Goal: Information Seeking & Learning: Learn about a topic

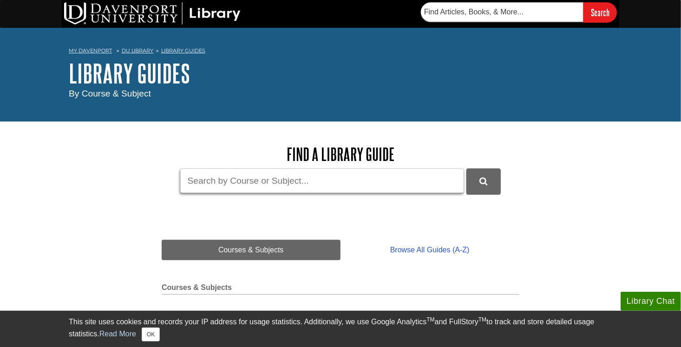
click at [286, 192] on input "Guide Search Terms" at bounding box center [322, 181] width 284 height 25
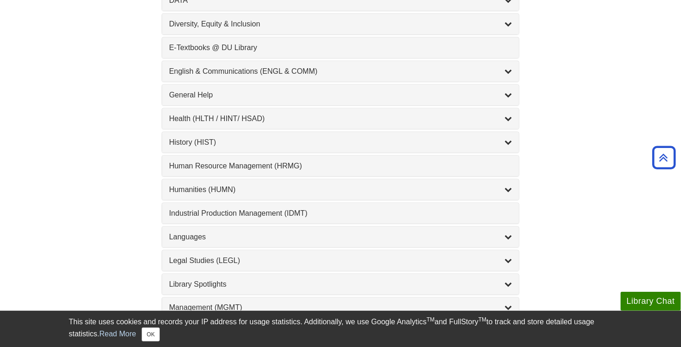
scroll to position [582, 0]
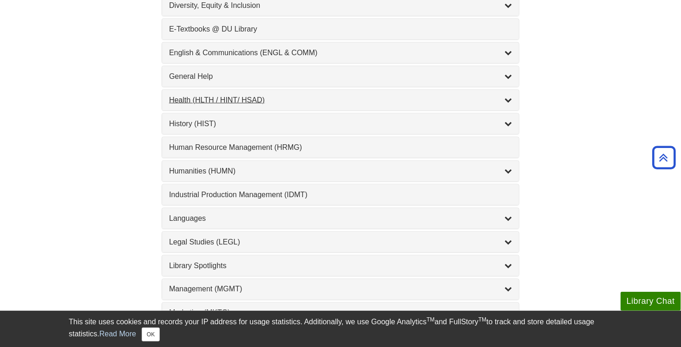
type input "a"
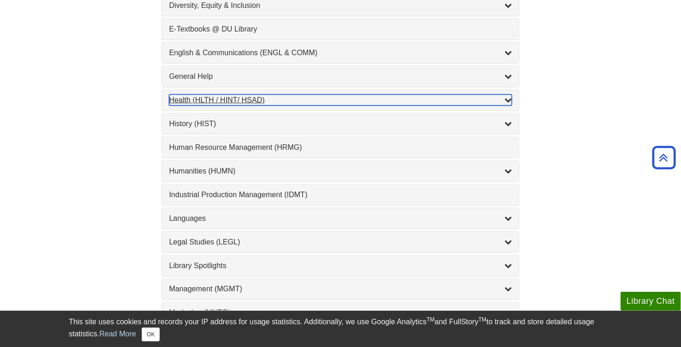
click at [198, 102] on div "Health (HLTH / HINT/ HSAD) , 12 guides" at bounding box center [340, 100] width 343 height 11
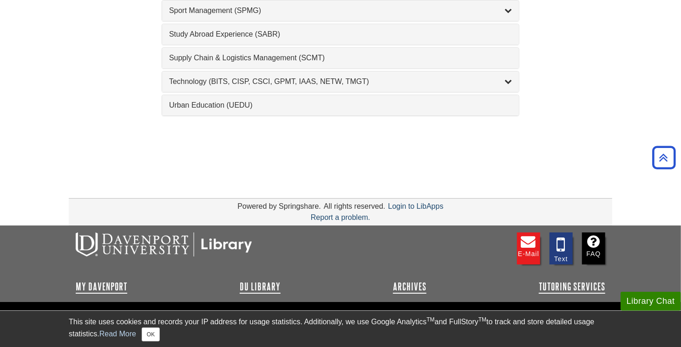
scroll to position [1423, 0]
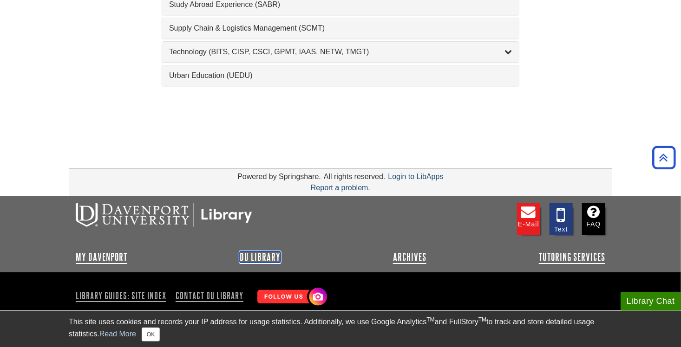
click at [258, 252] on link "DU Library" at bounding box center [260, 257] width 41 height 11
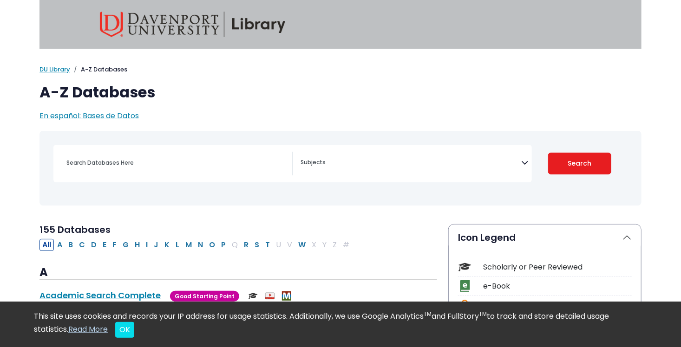
click at [355, 163] on textarea "Search" at bounding box center [411, 163] width 221 height 7
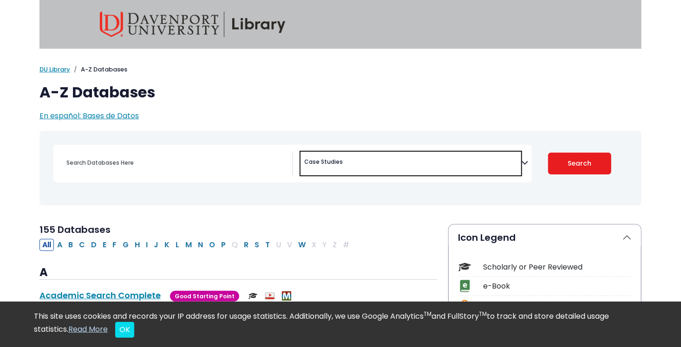
scroll to position [104, 0]
click at [602, 160] on button "Search" at bounding box center [580, 164] width 64 height 22
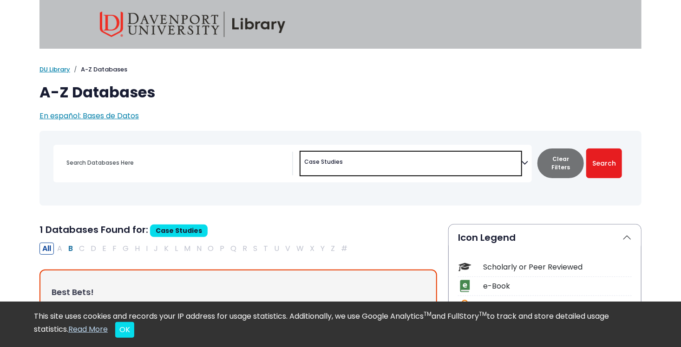
click at [510, 173] on span "× Case Studies" at bounding box center [411, 164] width 221 height 24
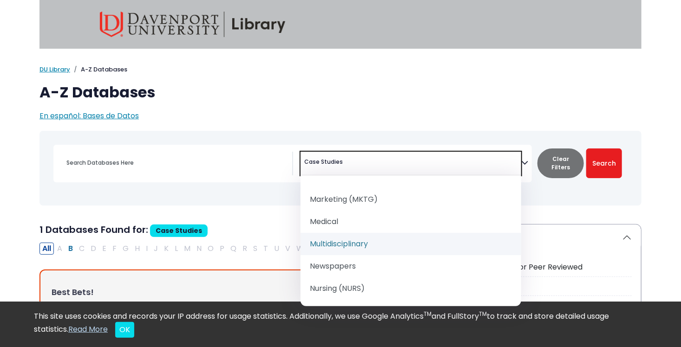
scroll to position [792, 0]
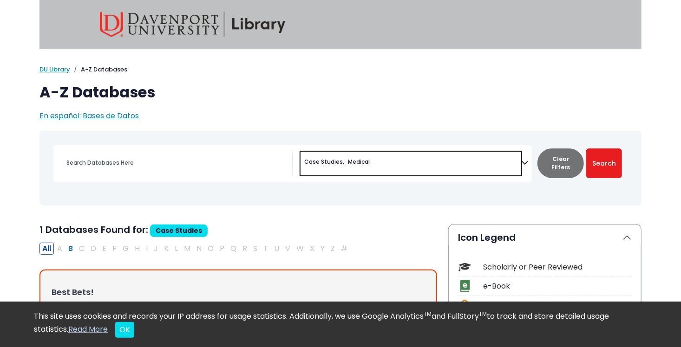
click at [344, 161] on li "× Medical" at bounding box center [357, 162] width 26 height 8
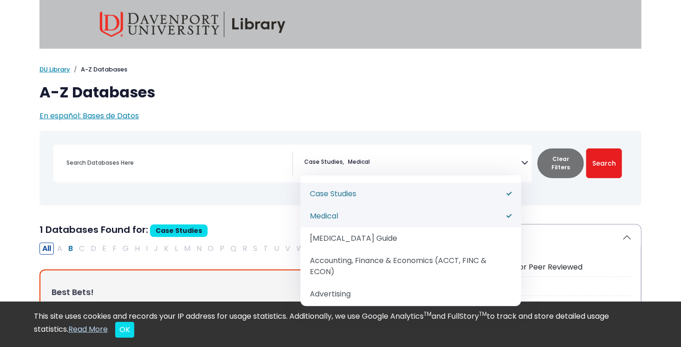
select select "219073"
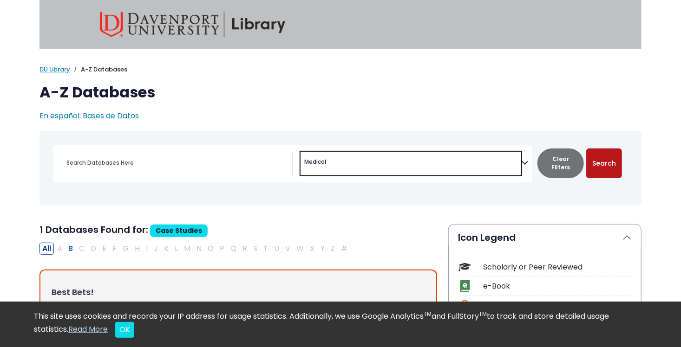
click at [601, 158] on button "Search" at bounding box center [604, 164] width 36 height 30
click at [519, 162] on span "× Medical" at bounding box center [411, 164] width 221 height 24
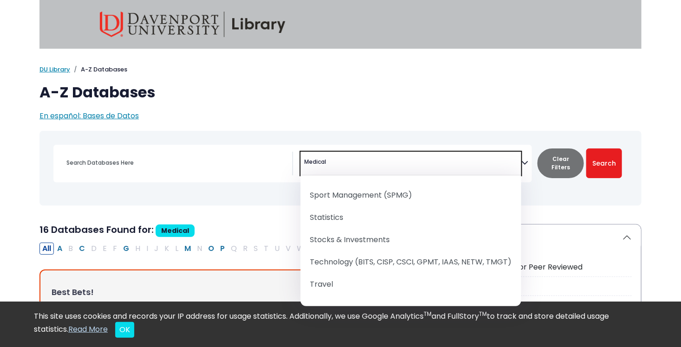
scroll to position [1244, 0]
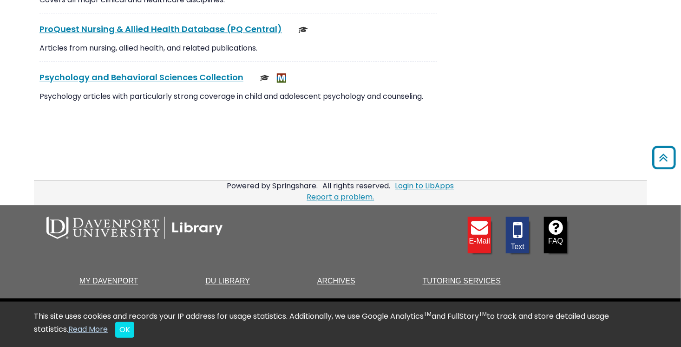
scroll to position [1257, 0]
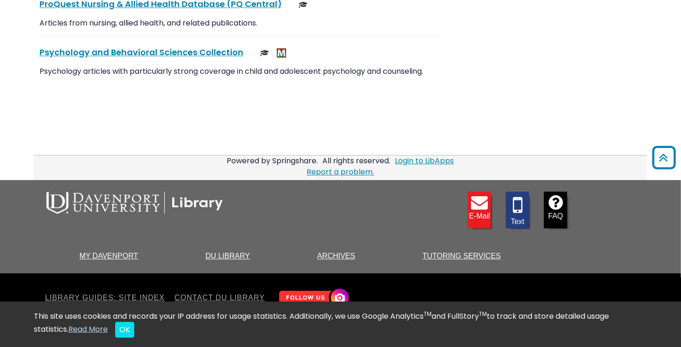
click at [228, 255] on link "DU Library" at bounding box center [227, 256] width 45 height 8
